Goal: Task Accomplishment & Management: Manage account settings

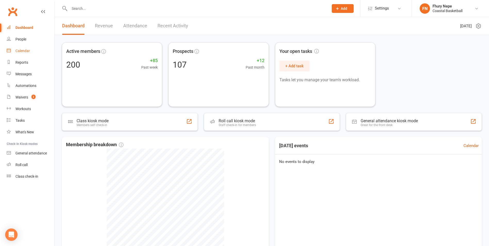
click at [23, 49] on div "Calendar" at bounding box center [22, 51] width 14 height 4
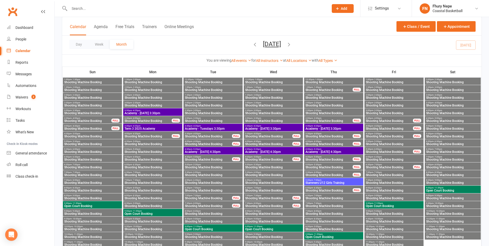
scroll to position [464, 0]
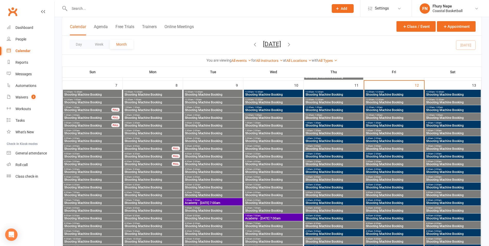
click at [300, 146] on span "2:30am - 3:00am" at bounding box center [273, 146] width 57 height 2
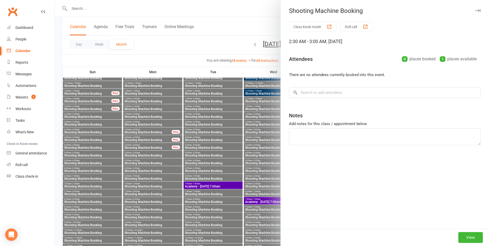
scroll to position [541, 0]
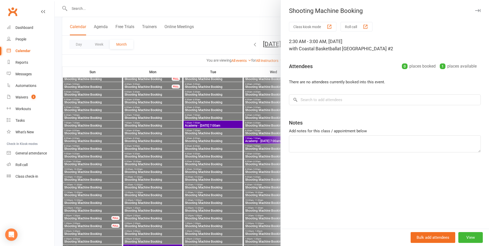
click at [251, 149] on div at bounding box center [272, 123] width 434 height 246
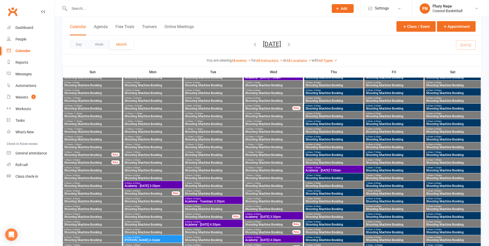
scroll to position [695, 0]
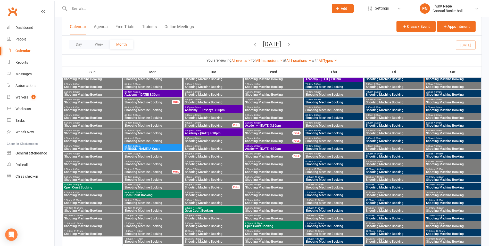
click at [269, 147] on span "Academy - [DATE] 4:30pm" at bounding box center [273, 148] width 57 height 3
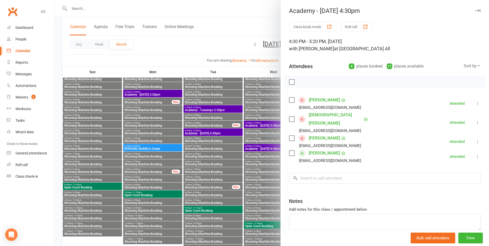
click at [241, 152] on div at bounding box center [272, 123] width 434 height 246
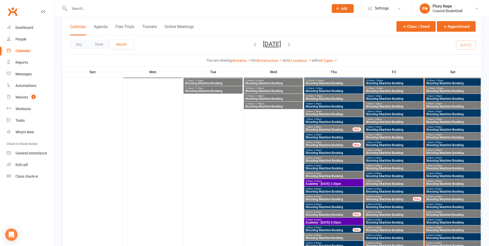
scroll to position [979, 0]
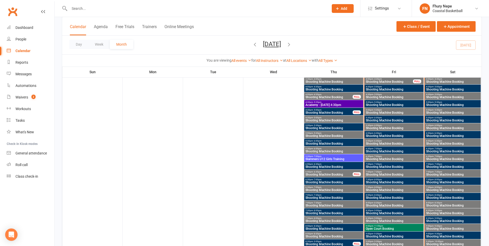
click at [332, 100] on div "4:30pm - 5:20pm Academy - [DATE] 4:30pm" at bounding box center [333, 103] width 59 height 7
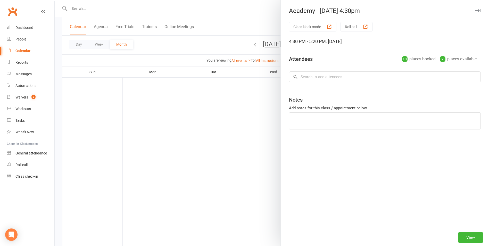
click at [222, 107] on div at bounding box center [272, 123] width 434 height 246
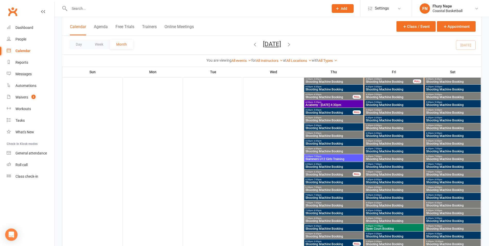
click at [324, 102] on span "4:30pm - 5:20pm" at bounding box center [333, 102] width 57 height 2
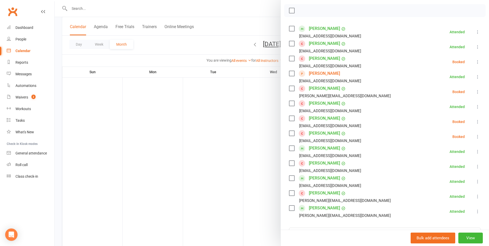
scroll to position [77, 0]
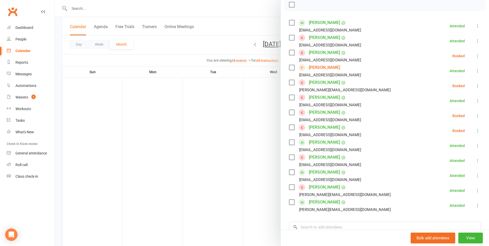
drag, startPoint x: 146, startPoint y: 179, endPoint x: 142, endPoint y: 166, distance: 13.5
click at [146, 178] on div at bounding box center [272, 123] width 434 height 246
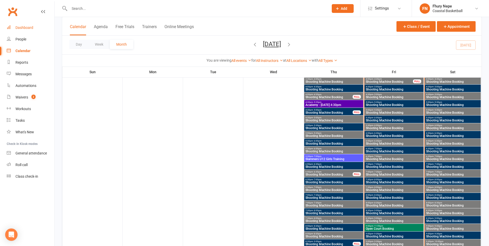
click at [34, 23] on link "Dashboard" at bounding box center [31, 28] width 48 height 12
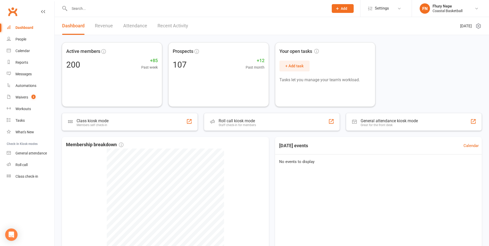
click at [61, 12] on react-component at bounding box center [162, 8] width 325 height 17
click at [76, 14] on div at bounding box center [193, 8] width 263 height 17
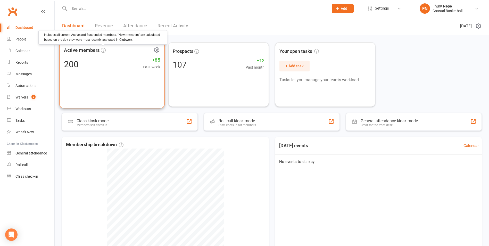
click at [102, 50] on icon at bounding box center [103, 50] width 5 height 5
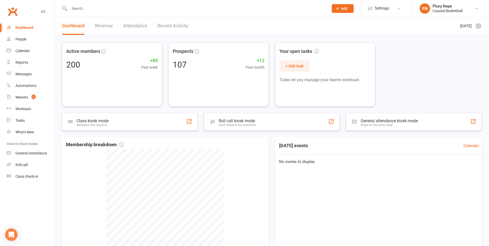
click at [171, 9] on input "text" at bounding box center [196, 8] width 257 height 7
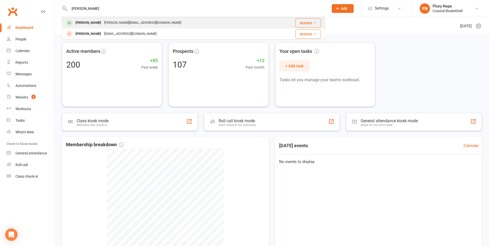
type input "[PERSON_NAME]"
click at [195, 22] on div "[PERSON_NAME] [PERSON_NAME][EMAIL_ADDRESS][DOMAIN_NAME]" at bounding box center [167, 23] width 211 height 11
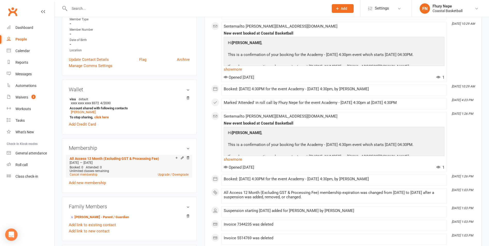
scroll to position [129, 0]
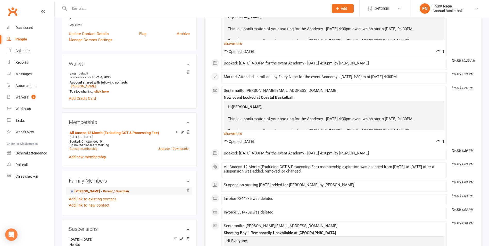
click at [105, 192] on link "[PERSON_NAME] - Parent / Guardian" at bounding box center [99, 191] width 59 height 5
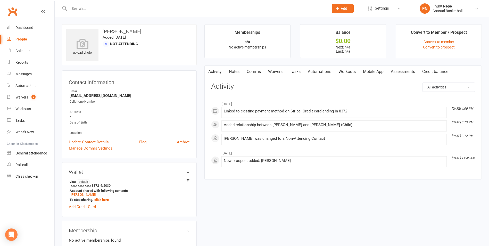
click at [108, 8] on input "text" at bounding box center [196, 8] width 257 height 7
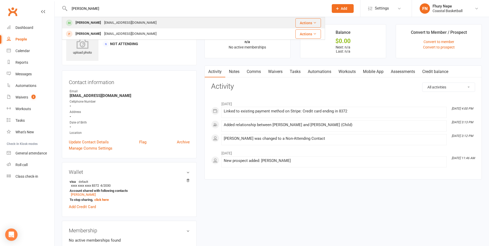
type input "[PERSON_NAME]"
click at [153, 23] on div "[PERSON_NAME] [EMAIL_ADDRESS][DOMAIN_NAME]" at bounding box center [162, 23] width 201 height 11
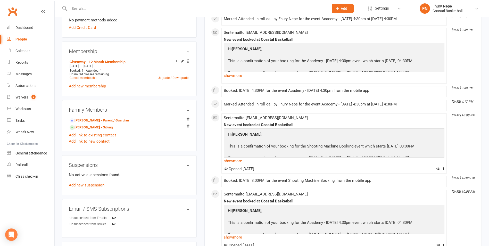
scroll to position [206, 0]
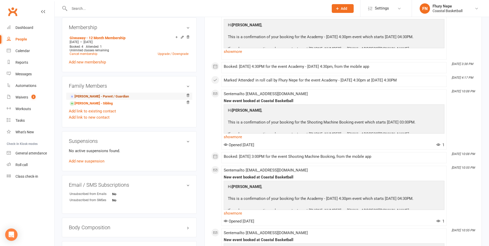
click at [105, 97] on link "[PERSON_NAME] - Parent / Guardian" at bounding box center [99, 96] width 59 height 5
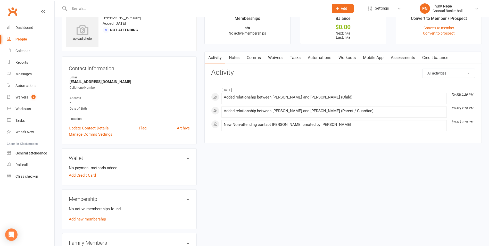
scroll to position [26, 0]
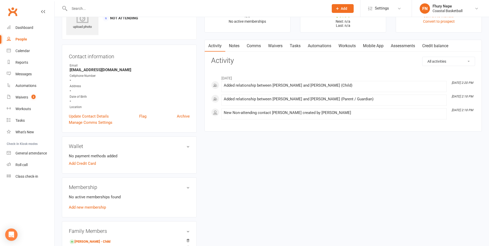
click at [193, 14] on div at bounding box center [193, 8] width 263 height 17
click at [192, 13] on div at bounding box center [193, 8] width 263 height 17
click at [191, 10] on input "text" at bounding box center [196, 8] width 257 height 7
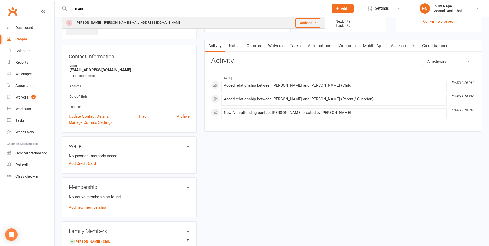
type input "armani"
click at [190, 22] on div "Armani Panuccio [EMAIL_ADDRESS][DOMAIN_NAME]" at bounding box center [167, 23] width 211 height 11
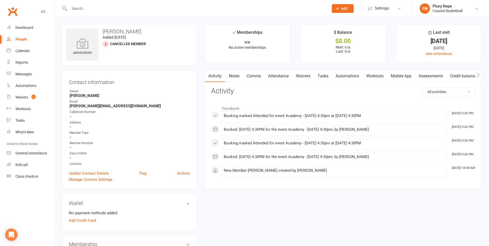
click at [159, 12] on div at bounding box center [193, 8] width 263 height 17
click at [158, 11] on input "text" at bounding box center [196, 8] width 257 height 7
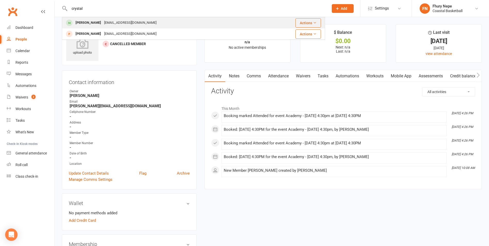
type input "crystal"
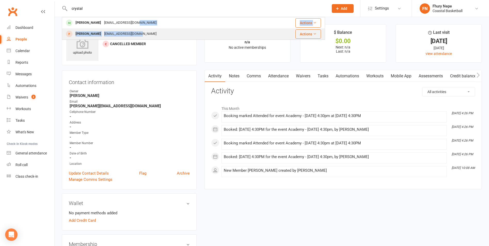
drag, startPoint x: 146, startPoint y: 21, endPoint x: 148, endPoint y: 31, distance: 10.2
click at [148, 31] on tbody "[PERSON_NAME] [EMAIL_ADDRESS][DOMAIN_NAME] Actions [PERSON_NAME] [EMAIL_ADDRESS…" at bounding box center [193, 28] width 262 height 22
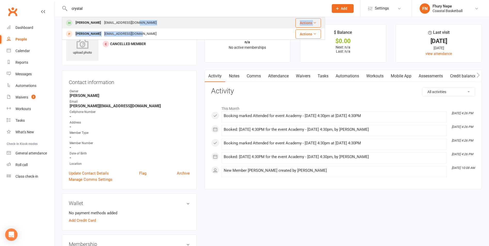
drag, startPoint x: 148, startPoint y: 31, endPoint x: 143, endPoint y: 21, distance: 11.7
click at [143, 21] on div "[PERSON_NAME] [EMAIL_ADDRESS][DOMAIN_NAME]" at bounding box center [162, 23] width 201 height 11
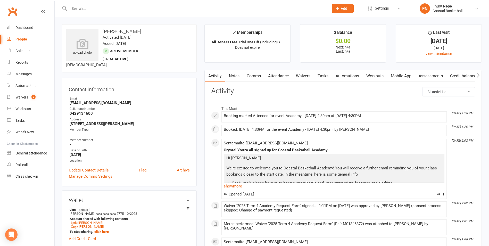
click at [298, 11] on input "text" at bounding box center [196, 8] width 257 height 7
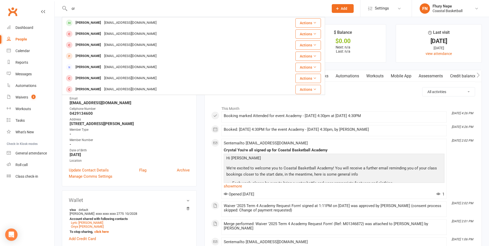
type input "c"
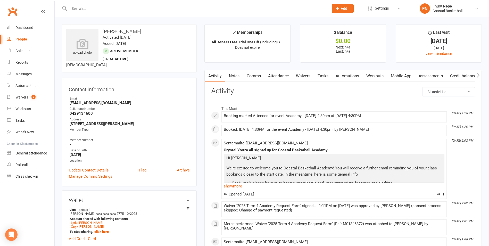
click at [436, 115] on div "Booking marked Attended for event Academy - [DATE] 4:30pm at [DATE] 4:30PM" at bounding box center [334, 116] width 220 height 4
click at [32, 27] on div "Dashboard" at bounding box center [24, 27] width 18 height 4
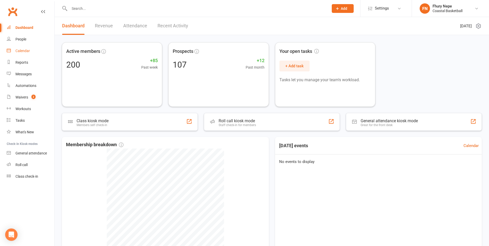
click at [29, 51] on div "Calendar" at bounding box center [22, 51] width 14 height 4
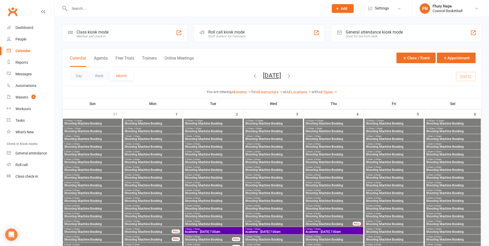
scroll to position [258, 0]
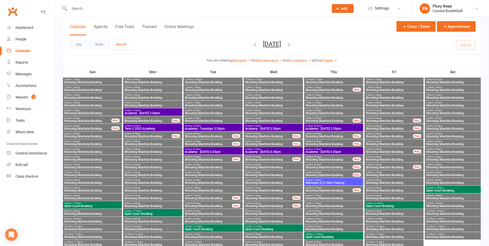
click at [341, 152] on span "Academy - [DATE] 4:30pm" at bounding box center [333, 151] width 57 height 3
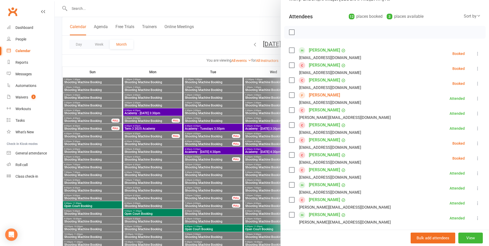
scroll to position [52, 0]
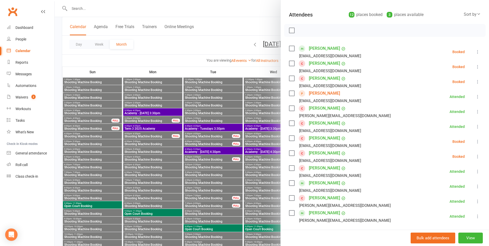
click at [320, 195] on link "[PERSON_NAME]" at bounding box center [324, 198] width 31 height 8
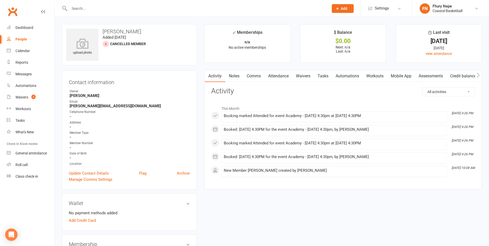
click at [309, 78] on link "Waivers" at bounding box center [303, 76] width 22 height 12
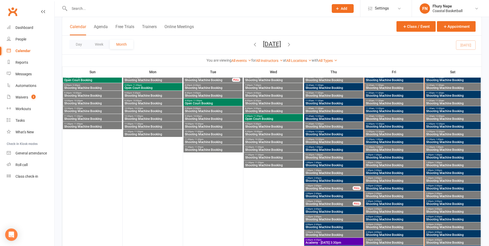
scroll to position [876, 0]
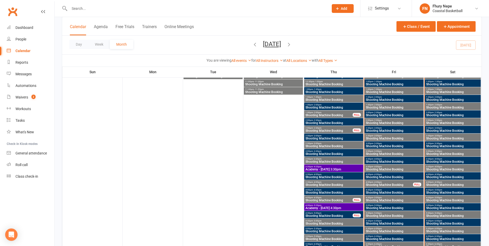
click at [382, 182] on span "4:00pm - 4:30pm" at bounding box center [389, 182] width 48 height 2
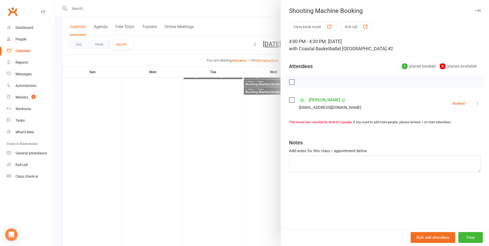
click at [227, 157] on div at bounding box center [272, 123] width 434 height 246
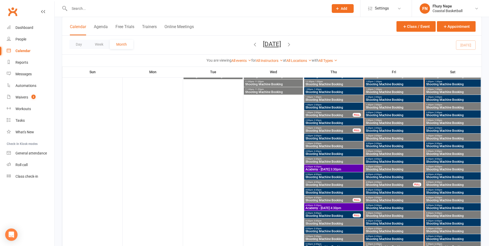
click at [326, 213] on span "4:30pm - 5:00pm" at bounding box center [329, 213] width 48 height 2
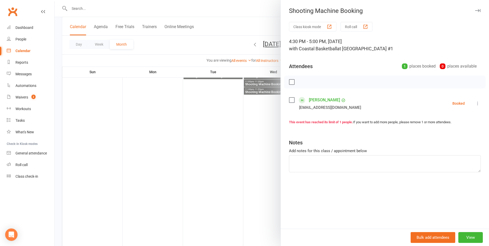
click at [206, 182] on div at bounding box center [272, 123] width 434 height 246
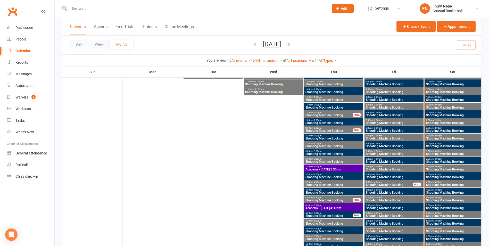
click at [315, 207] on span "Academy - [DATE] 4:30pm" at bounding box center [333, 207] width 57 height 3
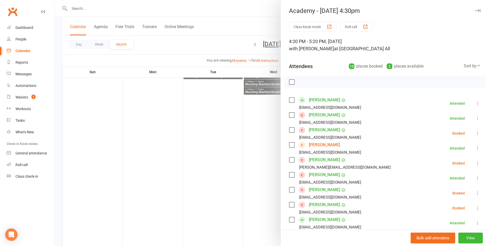
click at [261, 201] on div at bounding box center [272, 123] width 434 height 246
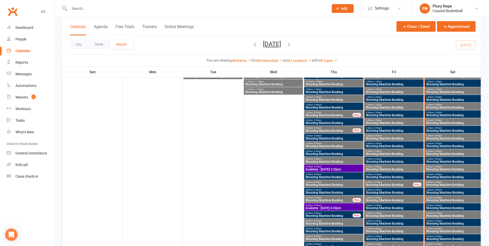
click at [313, 213] on span "- 5:00pm" at bounding box center [317, 213] width 8 height 2
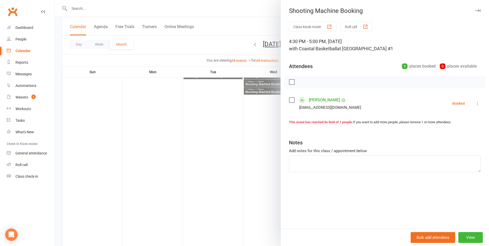
click at [274, 205] on div at bounding box center [272, 123] width 434 height 246
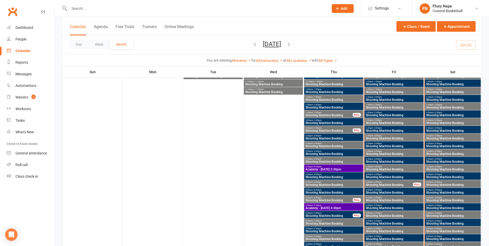
click at [314, 199] on span "Shooting Machine Booking" at bounding box center [329, 200] width 48 height 3
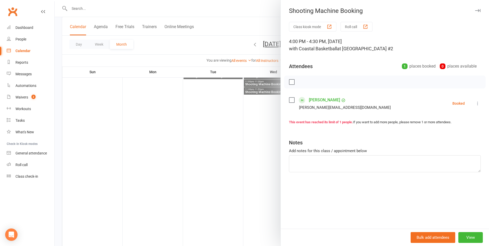
click at [264, 174] on div at bounding box center [272, 123] width 434 height 246
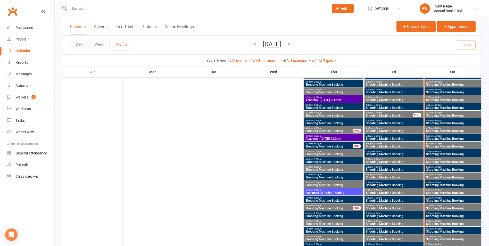
scroll to position [953, 0]
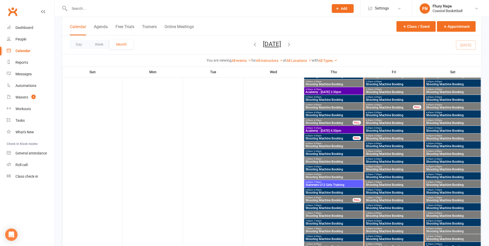
click at [322, 130] on span "Academy - [DATE] 4:30pm" at bounding box center [333, 130] width 57 height 3
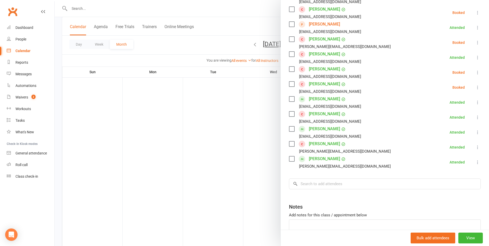
scroll to position [129, 0]
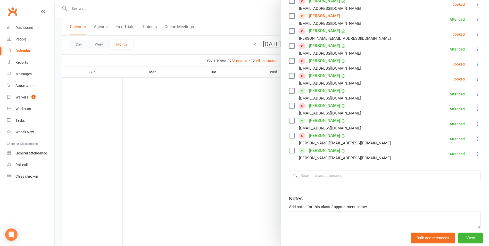
click at [475, 95] on icon at bounding box center [477, 93] width 5 height 5
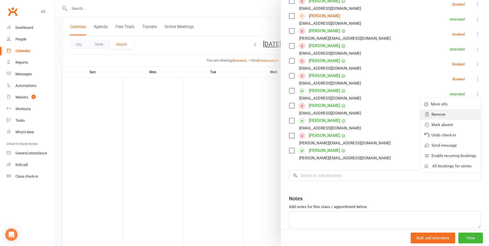
click at [445, 116] on link "Remove" at bounding box center [450, 114] width 60 height 10
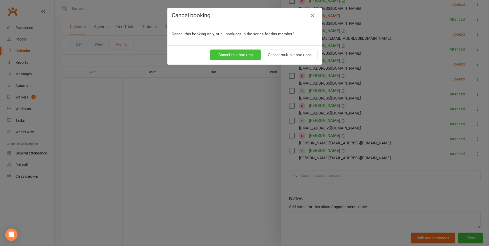
click at [242, 54] on button "Cancel this booking" at bounding box center [235, 54] width 50 height 11
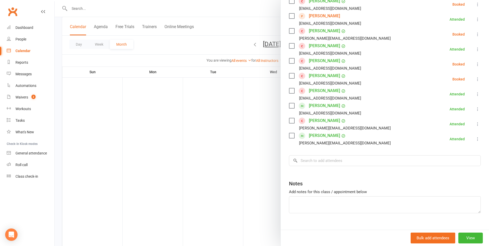
click at [242, 55] on div at bounding box center [272, 123] width 434 height 246
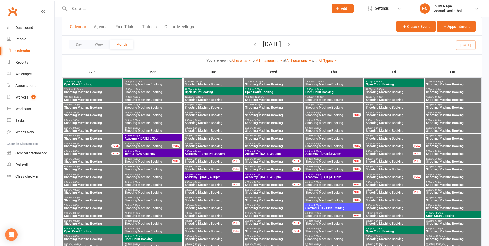
scroll to position [232, 0]
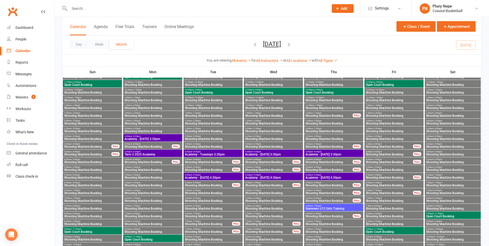
click at [338, 175] on span "4:30pm - 5:20pm" at bounding box center [333, 175] width 57 height 2
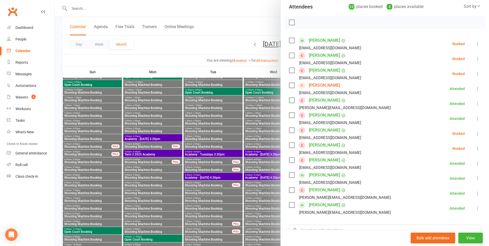
scroll to position [52, 0]
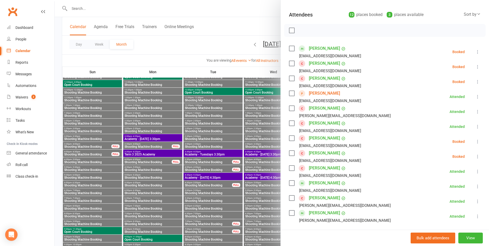
click at [261, 136] on div at bounding box center [272, 123] width 434 height 246
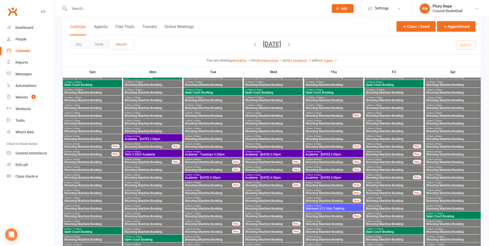
click at [358, 175] on span "4:30pm - 5:20pm" at bounding box center [333, 175] width 57 height 2
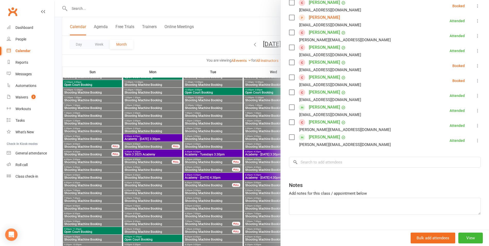
scroll to position [129, 0]
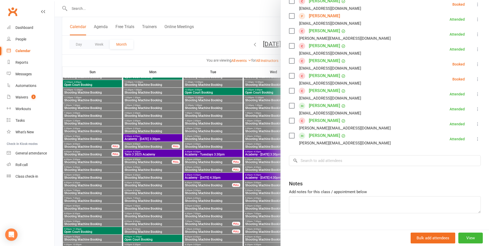
click at [311, 136] on link "[PERSON_NAME]" at bounding box center [324, 135] width 31 height 8
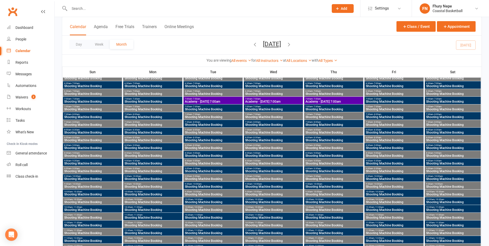
scroll to position [1468, 0]
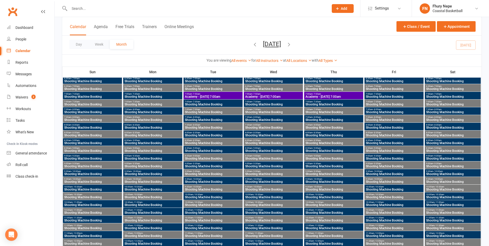
drag, startPoint x: 214, startPoint y: 90, endPoint x: 213, endPoint y: 93, distance: 3.6
click at [38, 96] on link "Waivers 2" at bounding box center [31, 97] width 48 height 12
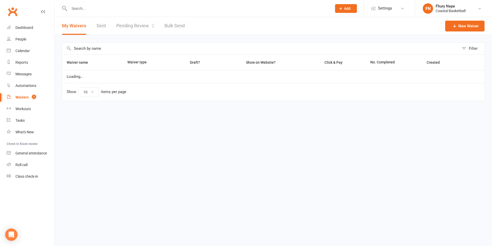
select select "100"
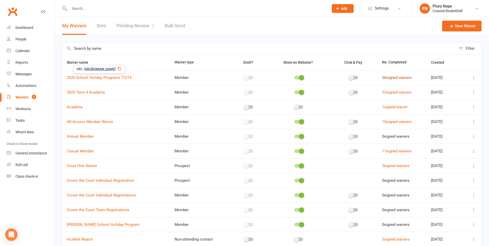
click at [405, 75] on link "56 signed waivers" at bounding box center [397, 77] width 30 height 5
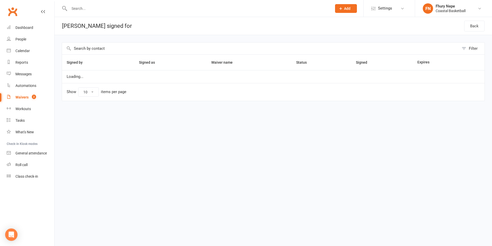
select select "100"
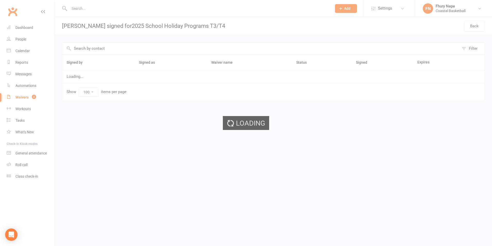
select select "100"
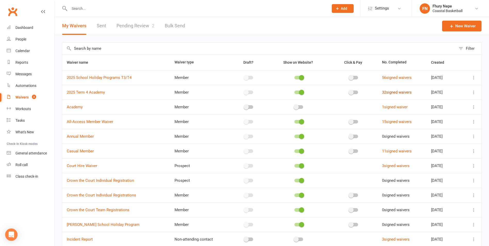
click at [399, 94] on link "32 signed waivers" at bounding box center [397, 92] width 30 height 5
select select "100"
